Goal: Task Accomplishment & Management: Manage account settings

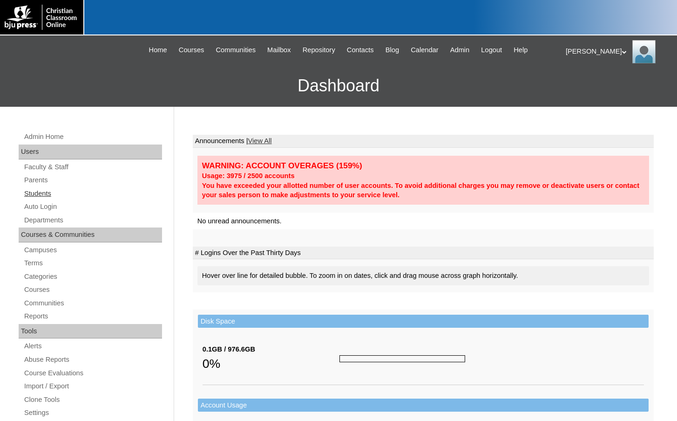
click at [71, 196] on link "Students" at bounding box center [92, 194] width 139 height 12
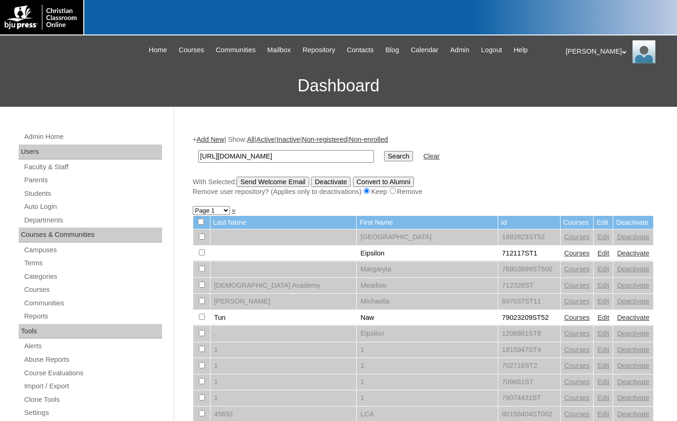
scroll to position [0, 32]
type input "https://edvance360.com/christianclassroomonline/"
click at [384, 151] on input "Search" at bounding box center [398, 156] width 29 height 10
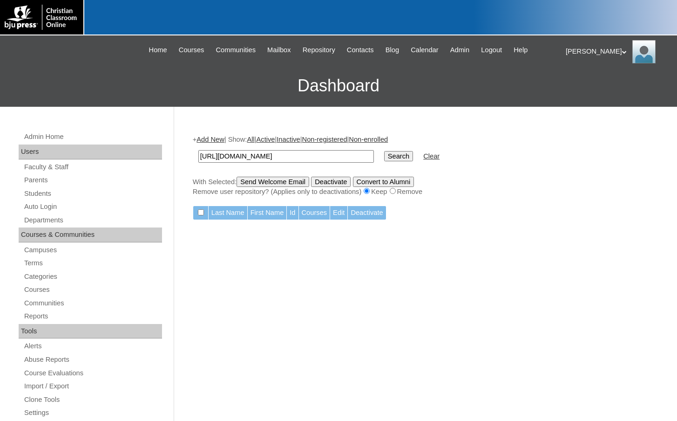
click at [232, 158] on input "[URL][DOMAIN_NAME]" at bounding box center [286, 156] width 176 height 13
click at [232, 158] on input "https://edvance360.com/christianclassroomonline/" at bounding box center [286, 156] width 176 height 13
type input "715418"
click at [384, 153] on input "Search" at bounding box center [398, 156] width 29 height 10
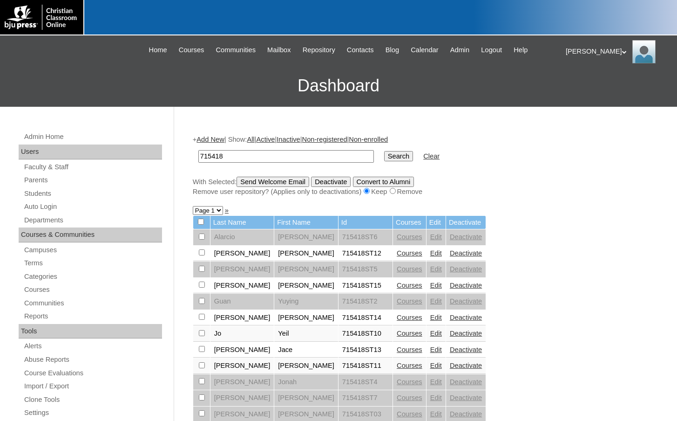
click at [430, 253] on link "Edit" at bounding box center [436, 252] width 12 height 7
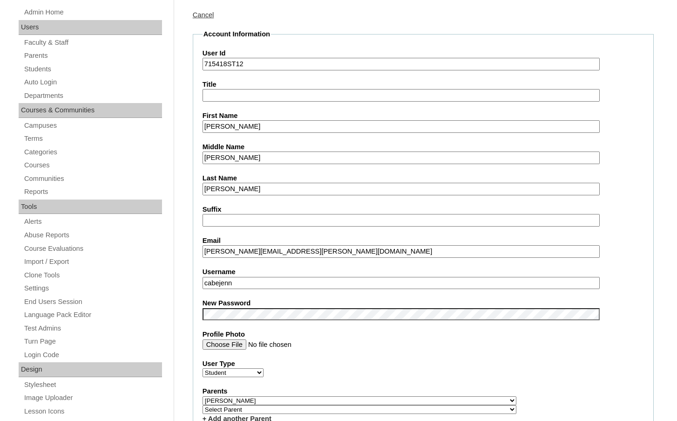
scroll to position [140, 0]
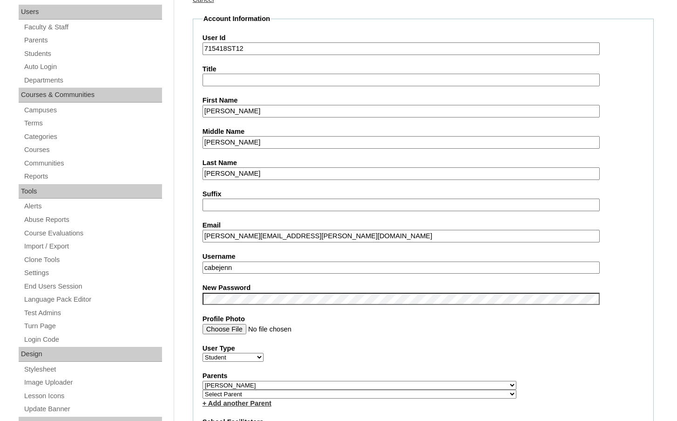
drag, startPoint x: 264, startPoint y: 266, endPoint x: 182, endPoint y: 264, distance: 82.5
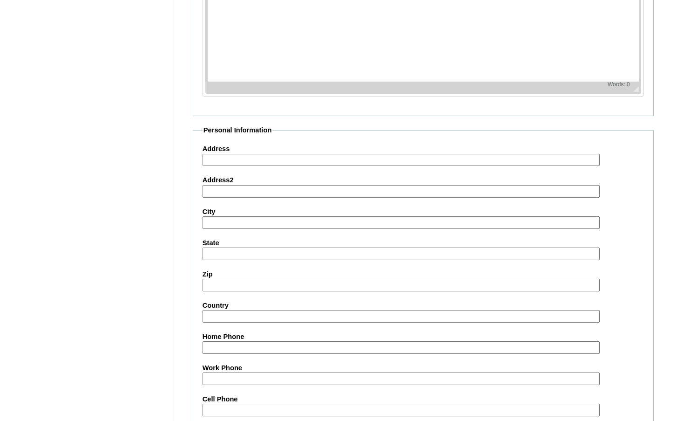
scroll to position [999, 0]
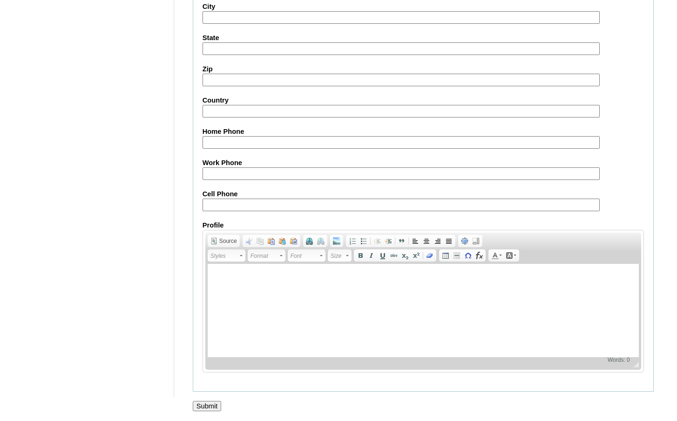
click at [208, 403] on input "Submit" at bounding box center [207, 406] width 29 height 10
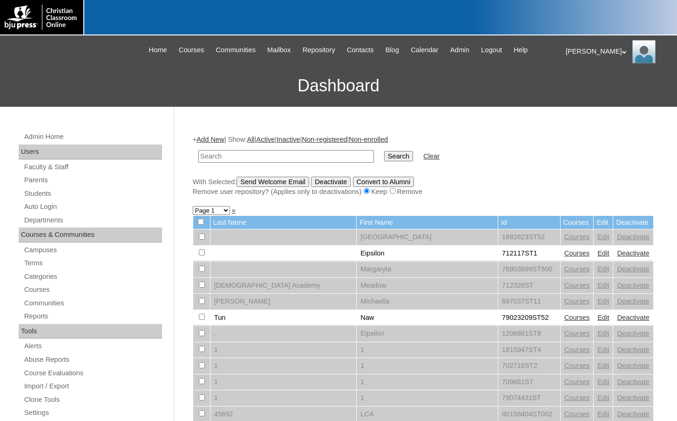
click at [606, 142] on div "+ Add New | Show: All | Active | Inactive | Non-registered | Non-enrolled Searc…" at bounding box center [423, 165] width 461 height 61
